Goal: Communication & Community: Share content

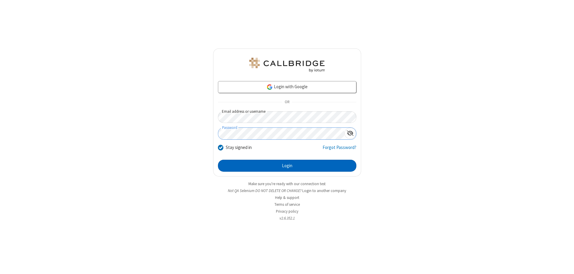
click at [287, 165] on button "Login" at bounding box center [287, 166] width 138 height 12
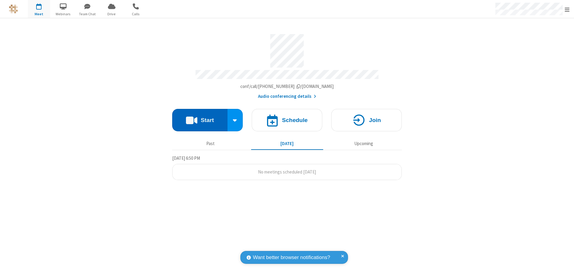
click at [200, 117] on button "Start" at bounding box center [199, 120] width 55 height 22
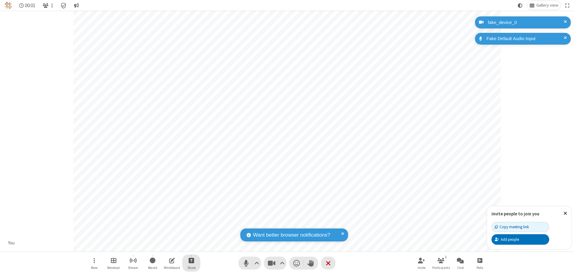
click at [191, 260] on span "Start sharing" at bounding box center [191, 259] width 6 height 7
click at [191, 223] on span "Share additional camera" at bounding box center [195, 224] width 44 height 5
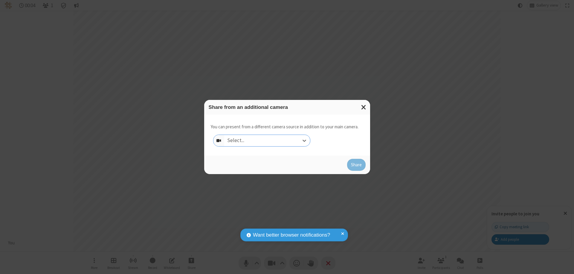
click at [267, 140] on div "Select..." at bounding box center [267, 140] width 86 height 11
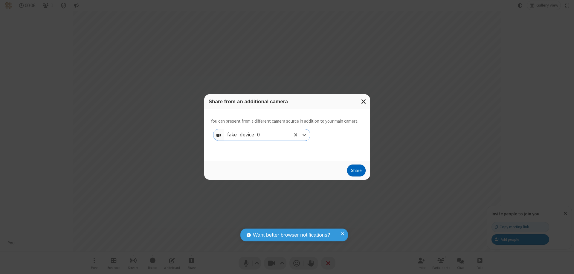
click at [356, 171] on button "Share" at bounding box center [356, 170] width 19 height 12
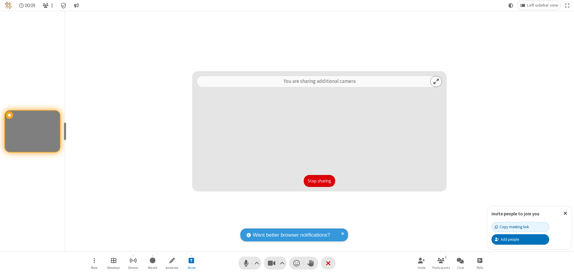
click at [319, 181] on button "Stop sharing" at bounding box center [318, 181] width 31 height 12
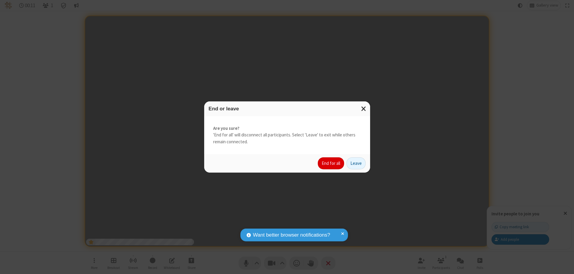
click at [331, 163] on button "End for all" at bounding box center [331, 163] width 26 height 12
